Goal: Find specific page/section

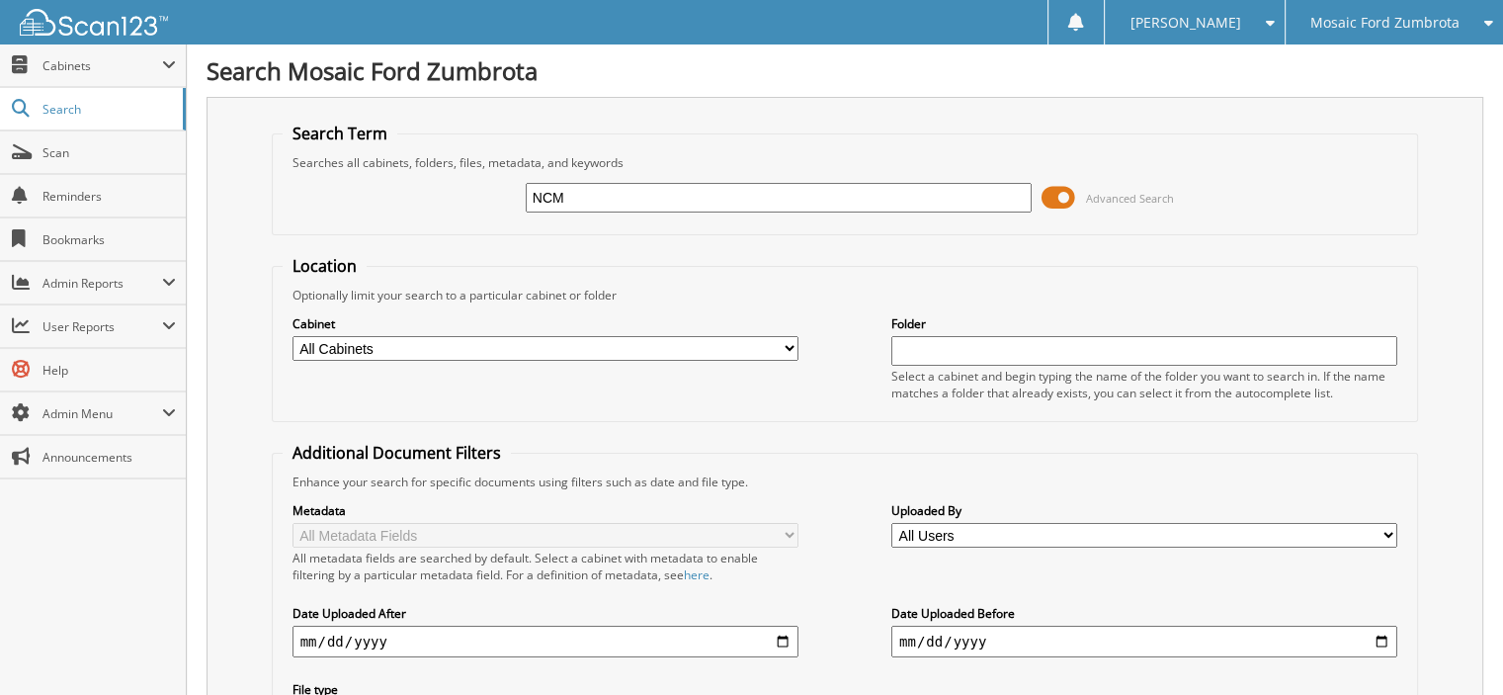
type input "NCM"
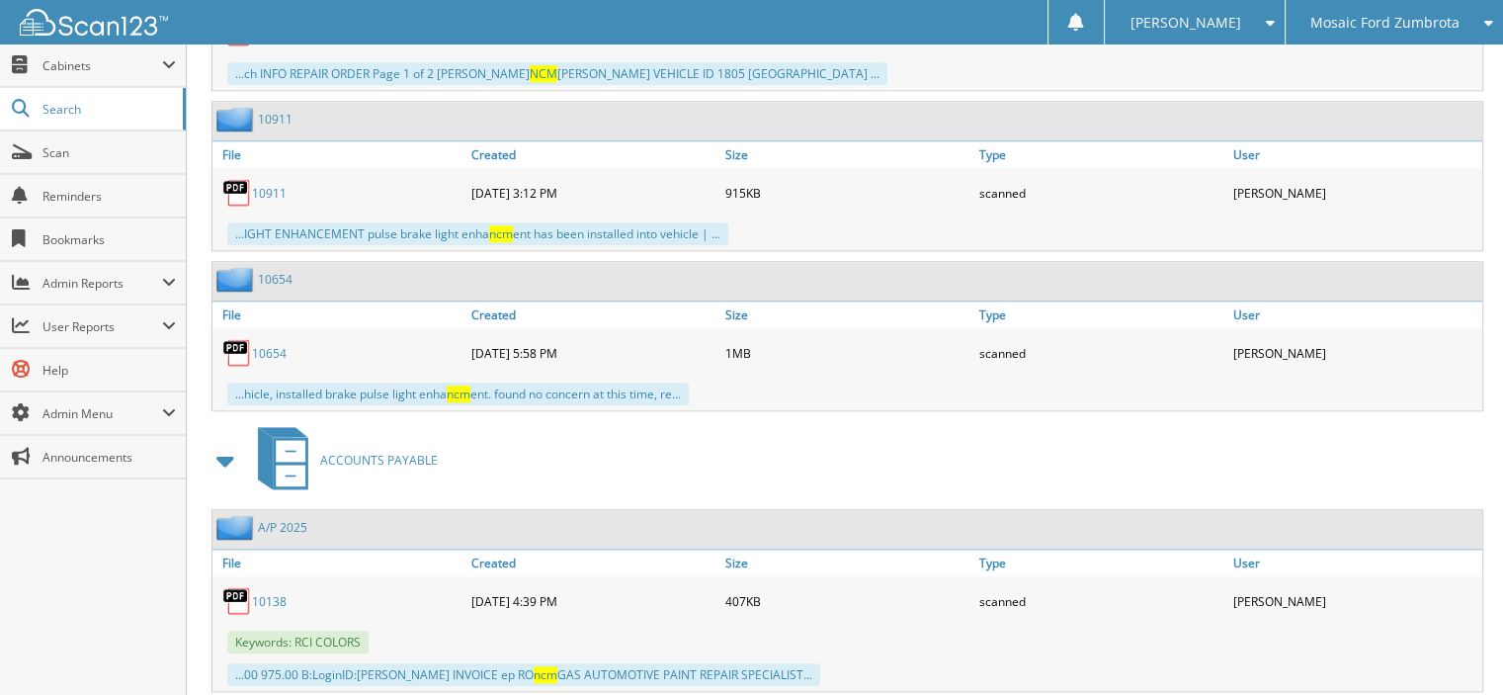
scroll to position [1989, 0]
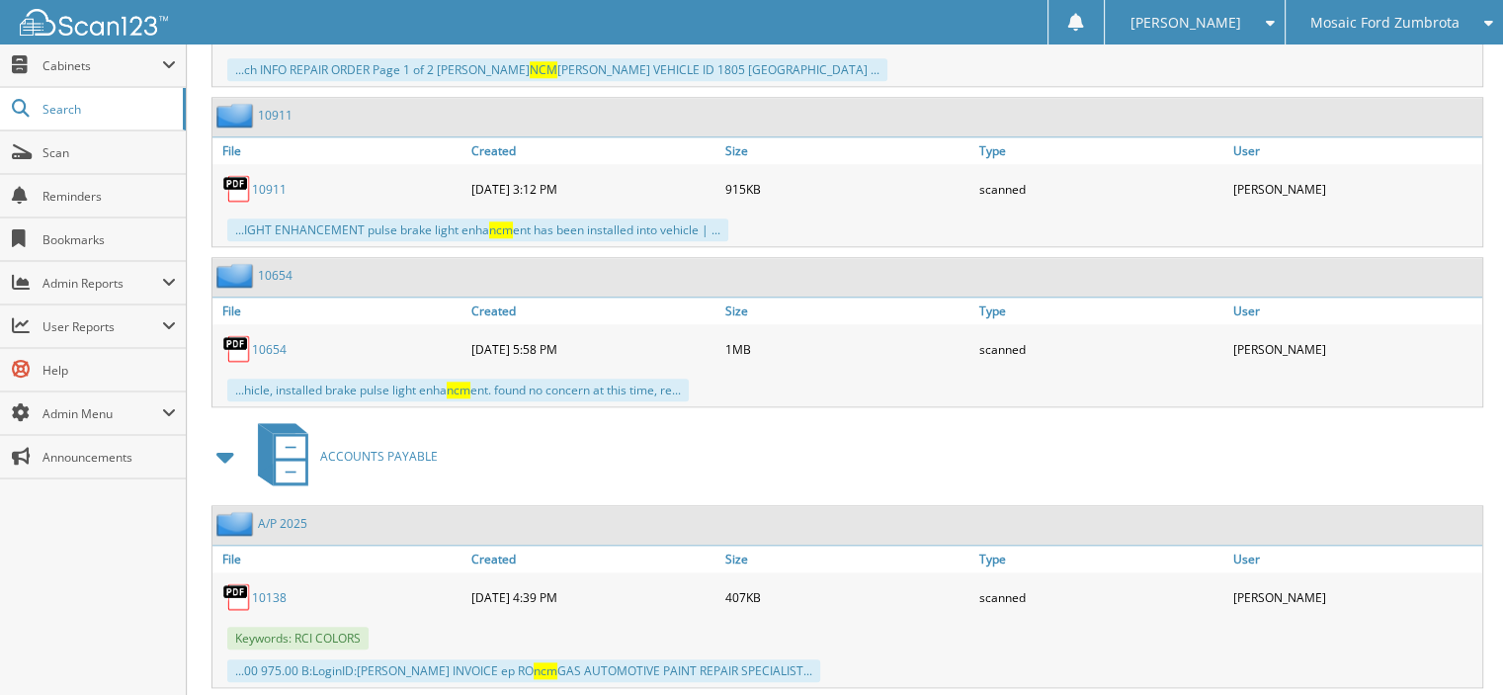
click at [272, 589] on link "10138" at bounding box center [269, 597] width 35 height 17
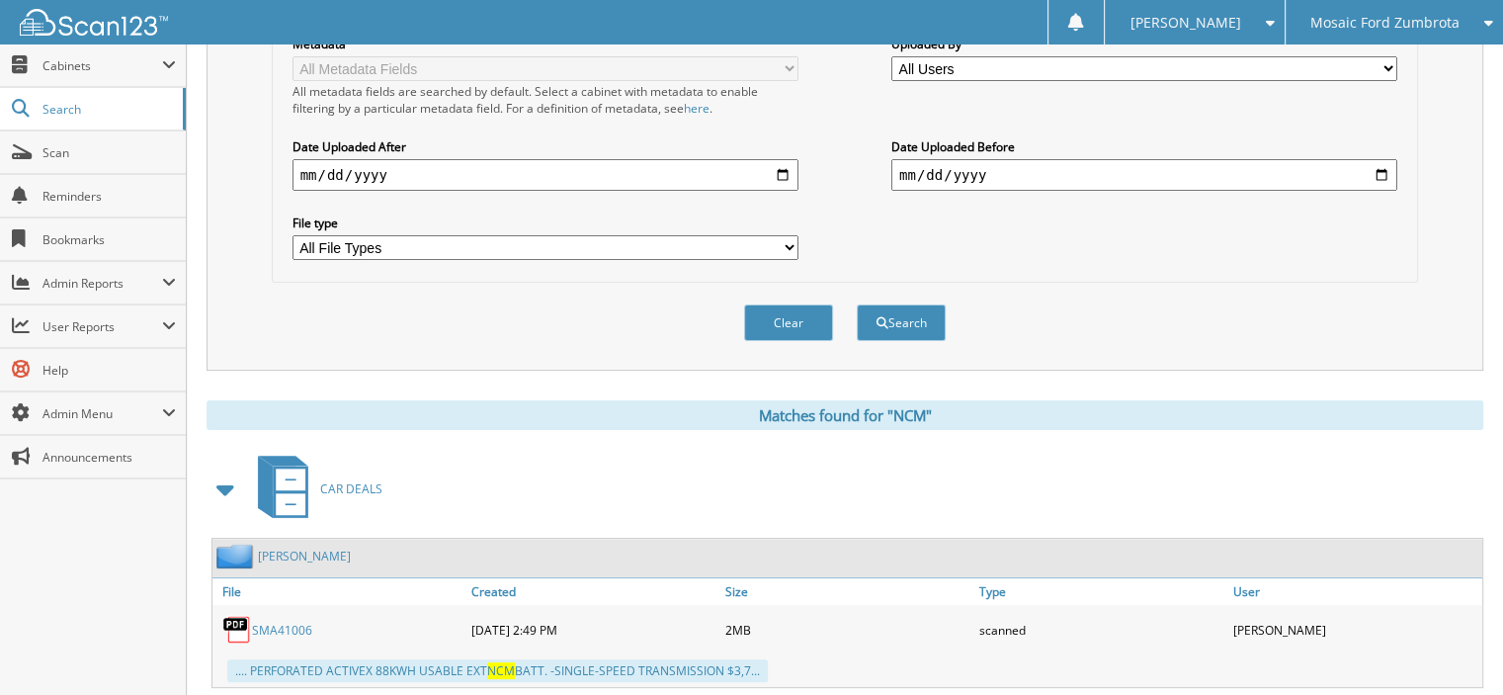
scroll to position [308, 0]
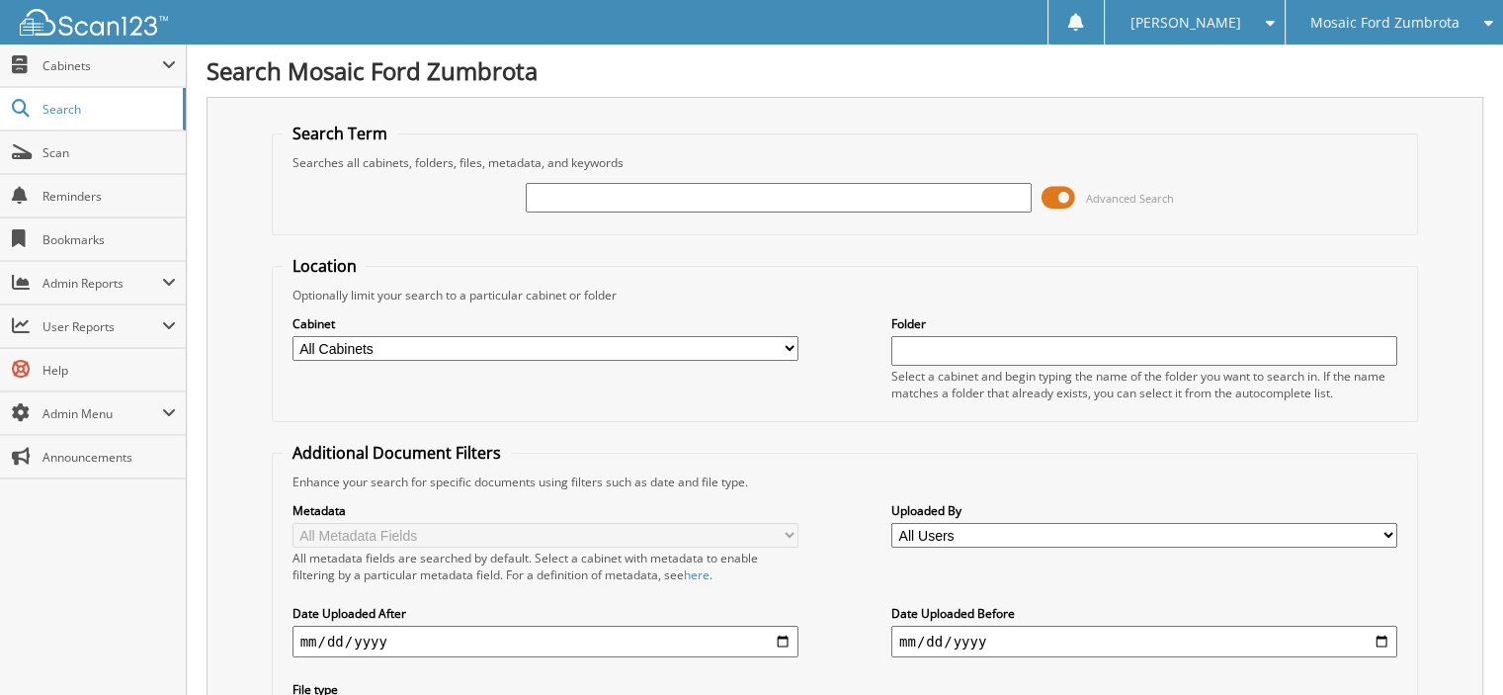
click at [665, 193] on input "text" at bounding box center [779, 198] width 506 height 30
type input "10113"
